Goal: Complete application form

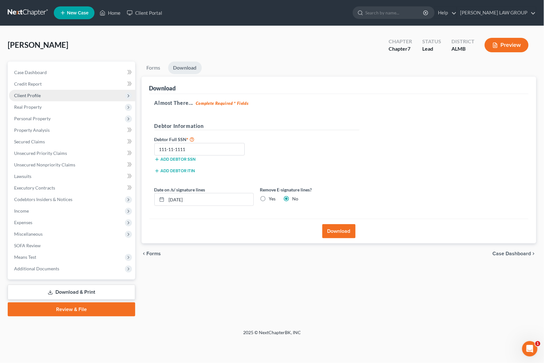
click at [31, 93] on span "Client Profile" at bounding box center [27, 95] width 27 height 5
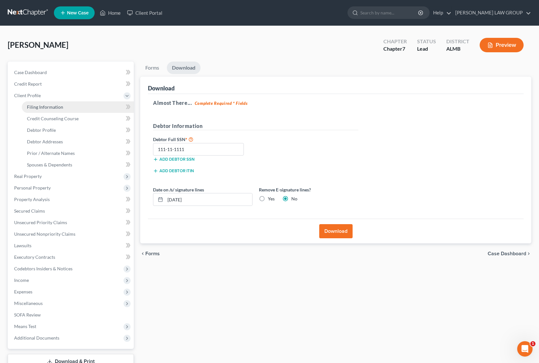
click at [46, 107] on span "Filing Information" at bounding box center [45, 106] width 36 height 5
select select "1"
select select "0"
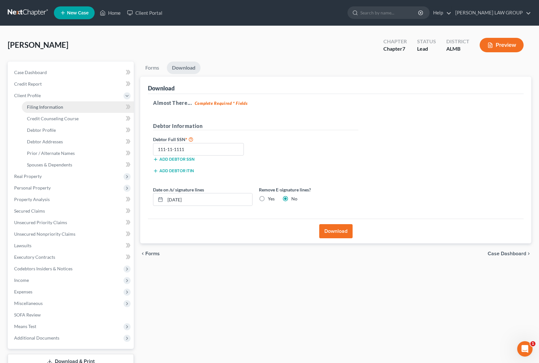
select select "0"
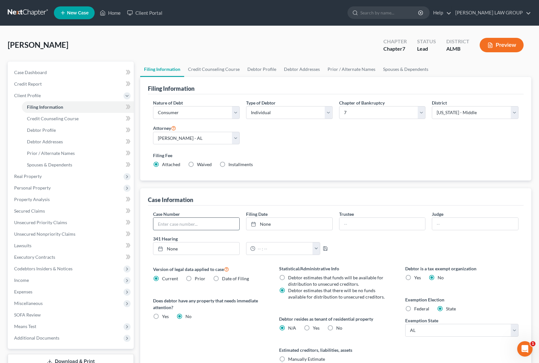
click at [200, 222] on input "text" at bounding box center [196, 224] width 86 height 12
type input "25-32405"
click at [273, 225] on link "None" at bounding box center [289, 224] width 86 height 12
type input "[DATE]"
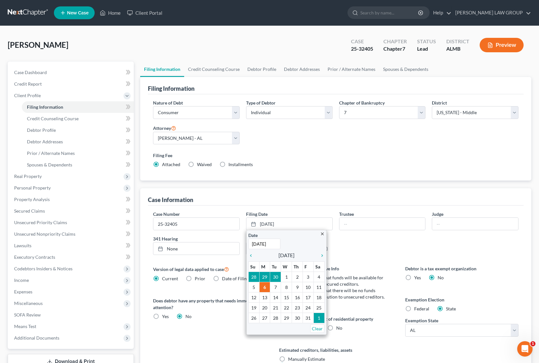
click at [380, 258] on div "Case Number 25-32405 Filing Date [DATE] close Date [DATE] Time 12:00 AM chevron…" at bounding box center [336, 235] width 372 height 49
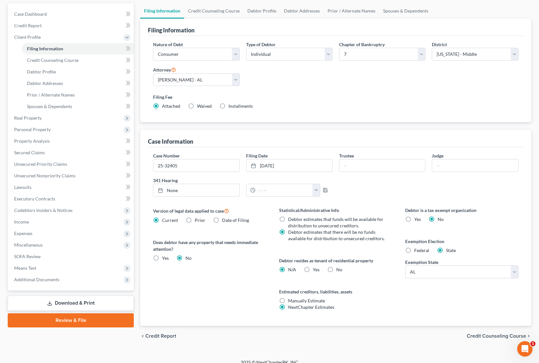
scroll to position [66, 0]
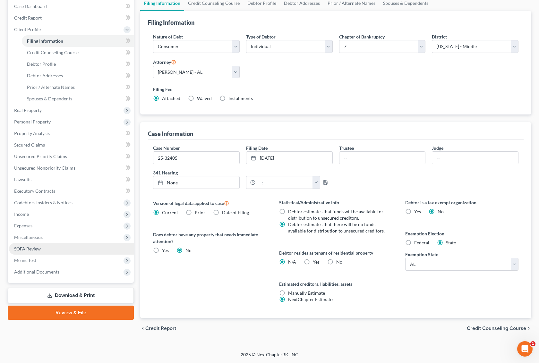
click at [40, 244] on link "SOFA Review" at bounding box center [71, 249] width 125 height 12
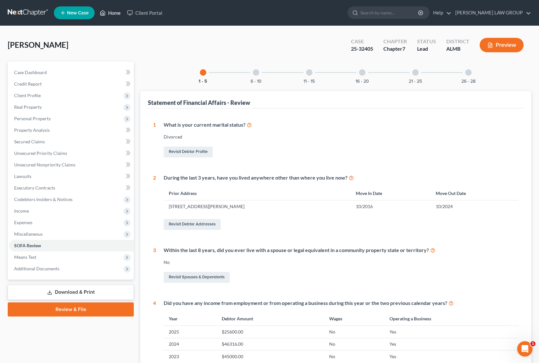
click at [111, 12] on link "Home" at bounding box center [109, 13] width 27 height 12
